Goal: Task Accomplishment & Management: Manage account settings

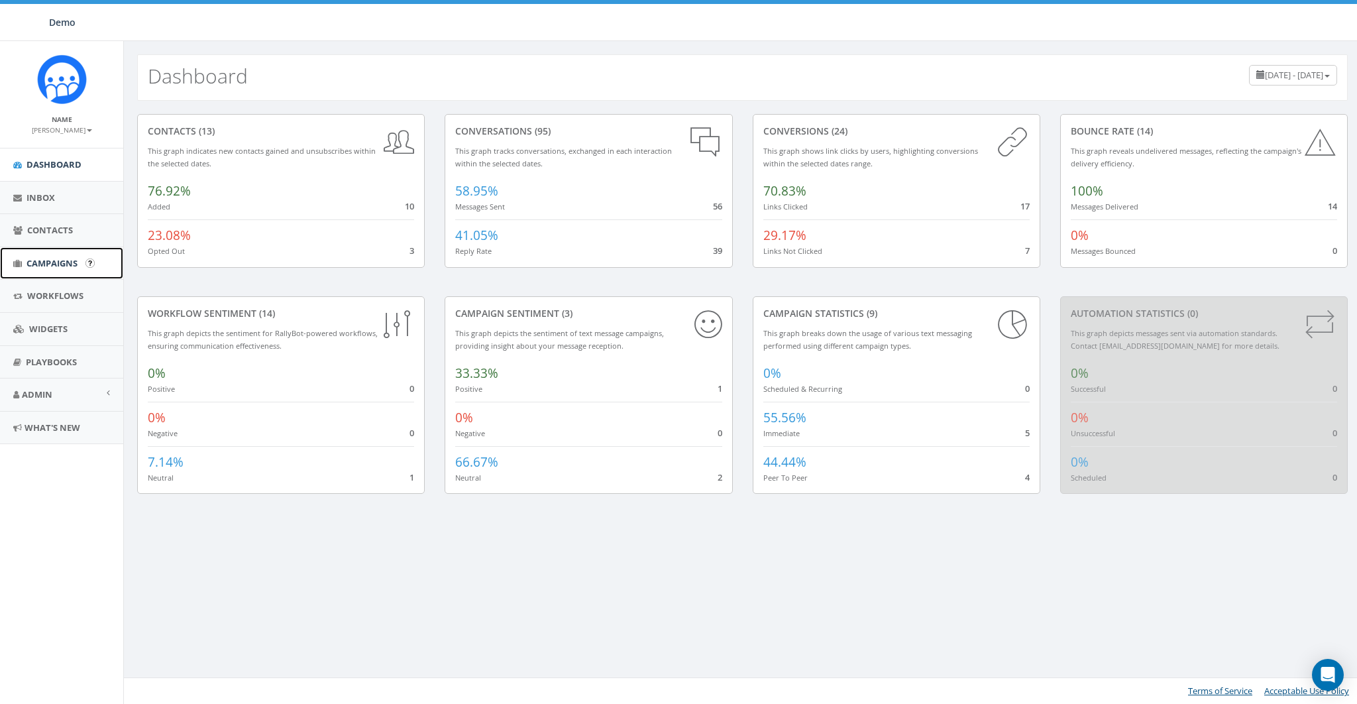
click at [56, 260] on span "Campaigns" at bounding box center [52, 263] width 51 height 12
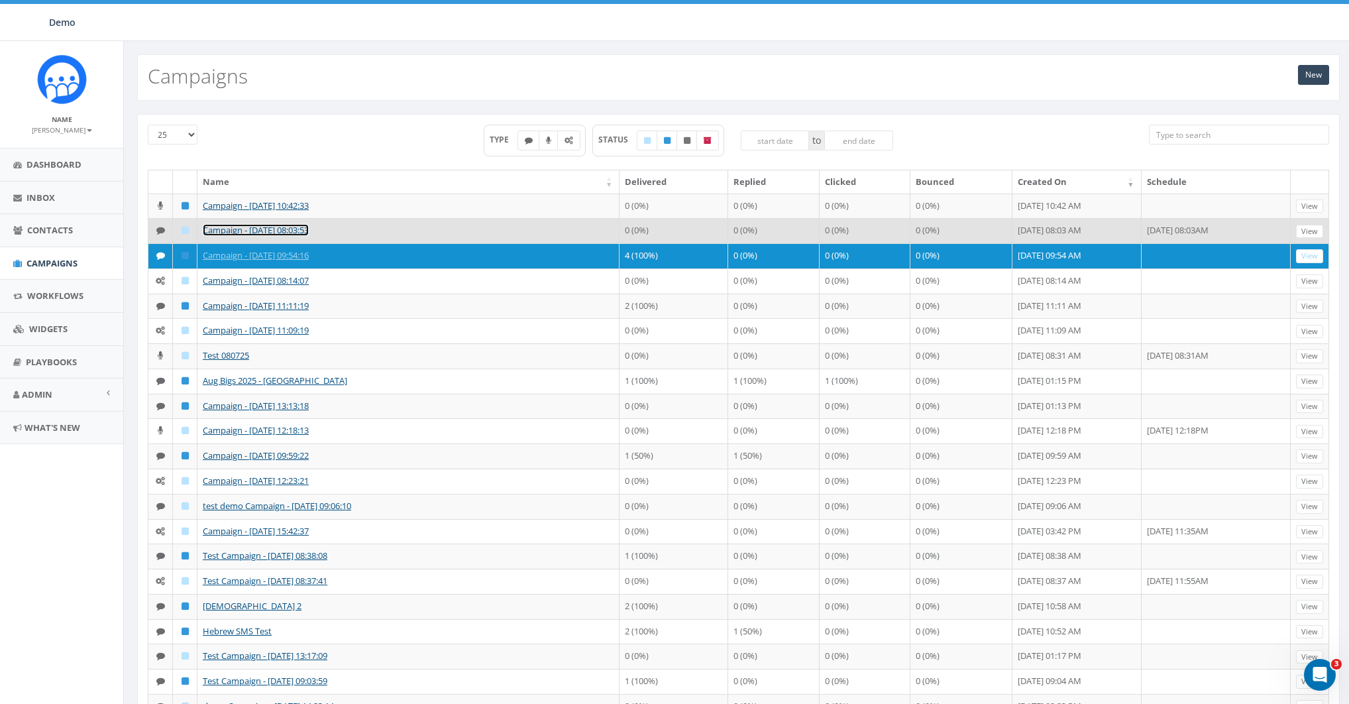
click at [229, 236] on link "Campaign - [DATE] 08:03:53" at bounding box center [256, 230] width 106 height 12
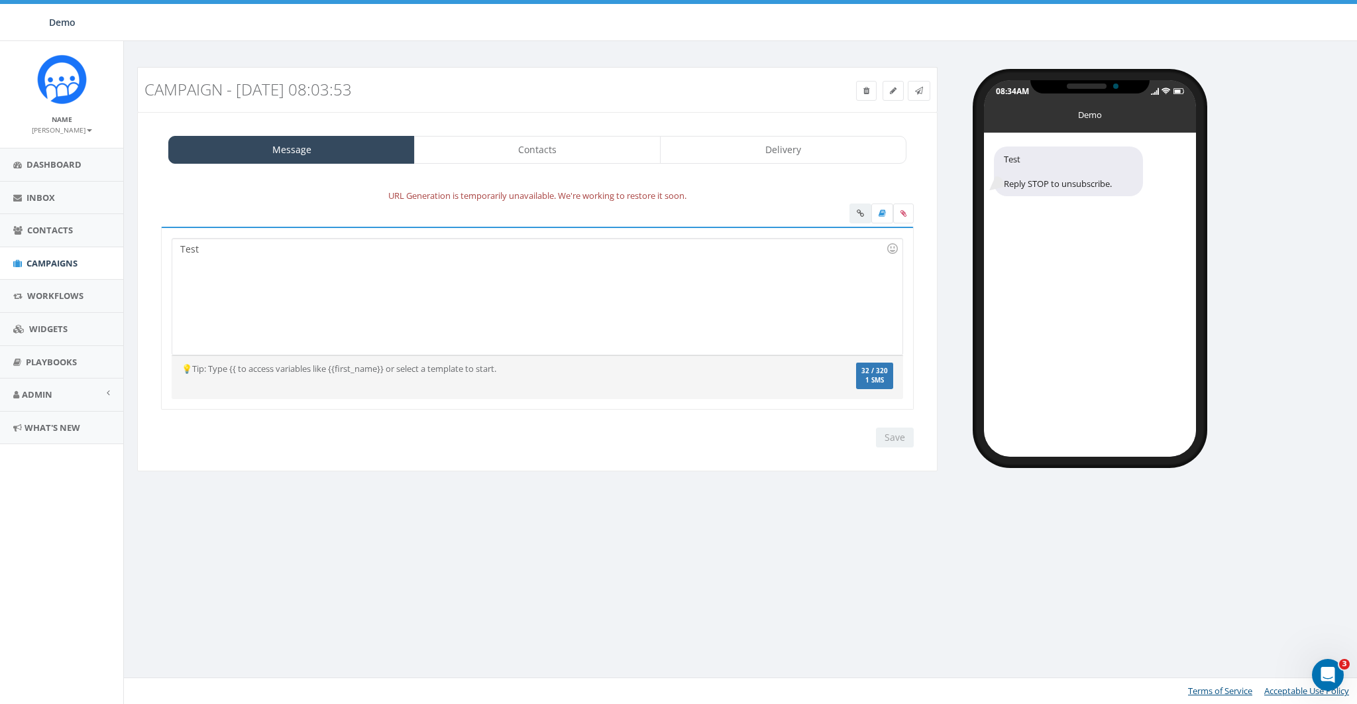
click at [679, 195] on div "URL Generation is temporarily unavailable. We're working to restore it soon." at bounding box center [537, 195] width 773 height 15
click at [770, 208] on div at bounding box center [537, 214] width 773 height 23
